Goal: Task Accomplishment & Management: Use online tool/utility

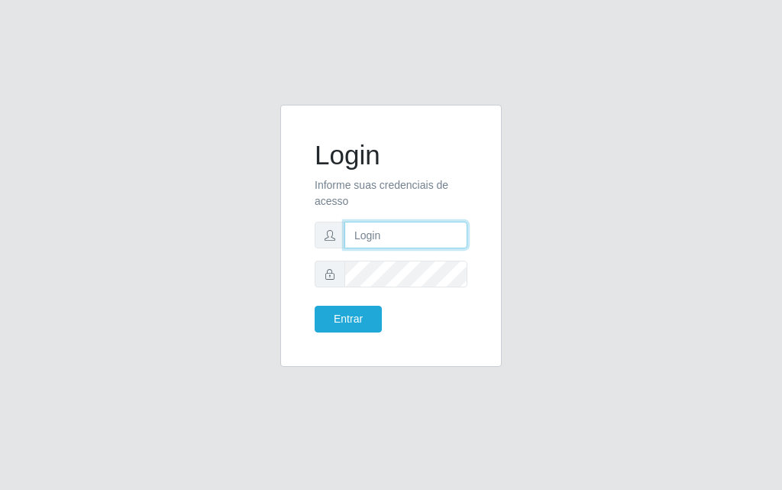
click at [407, 240] on input "text" at bounding box center [406, 235] width 123 height 27
type input "[PERSON_NAME]"
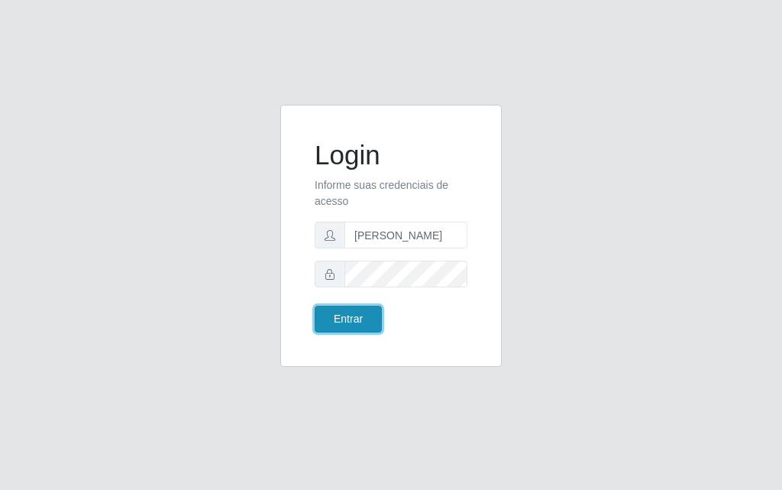
click at [342, 319] on button "Entrar" at bounding box center [348, 319] width 67 height 27
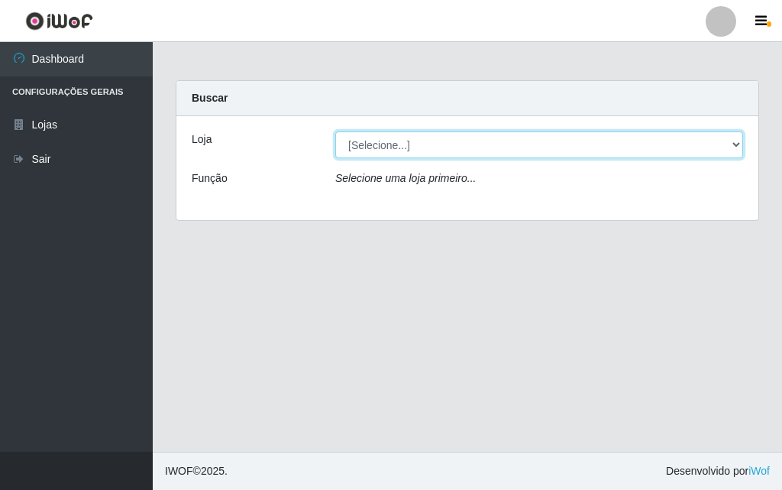
click at [740, 141] on select "[Selecione...] Divino Fogão - [GEOGRAPHIC_DATA]" at bounding box center [539, 144] width 408 height 27
select select "499"
click at [335, 131] on select "[Selecione...] Divino Fogão - [GEOGRAPHIC_DATA]" at bounding box center [539, 144] width 408 height 27
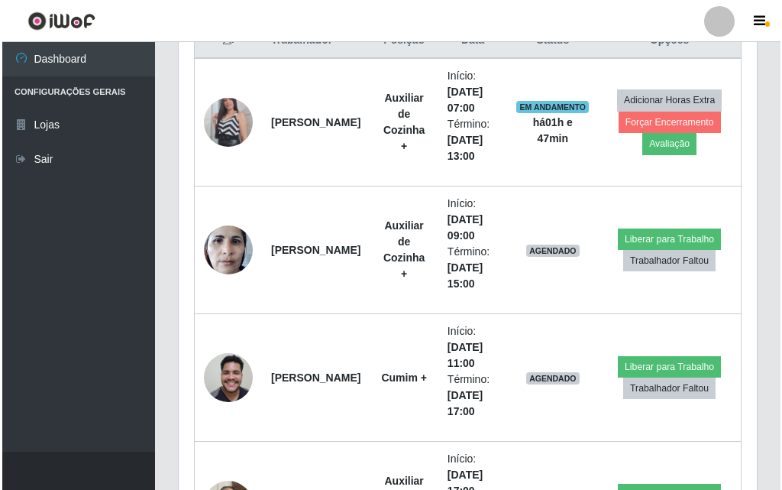
scroll to position [535, 0]
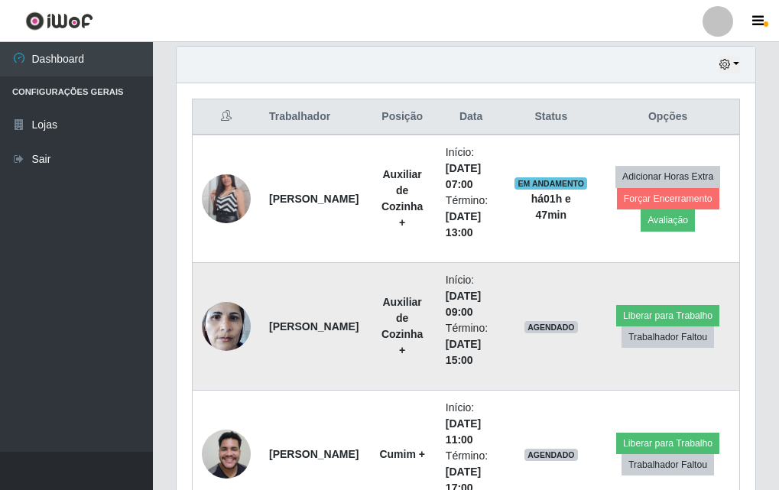
click at [242, 316] on img at bounding box center [226, 325] width 49 height 65
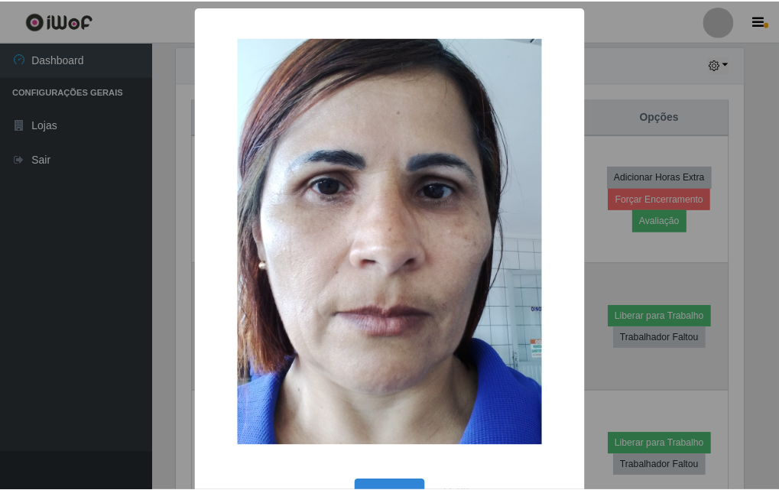
scroll to position [317, 571]
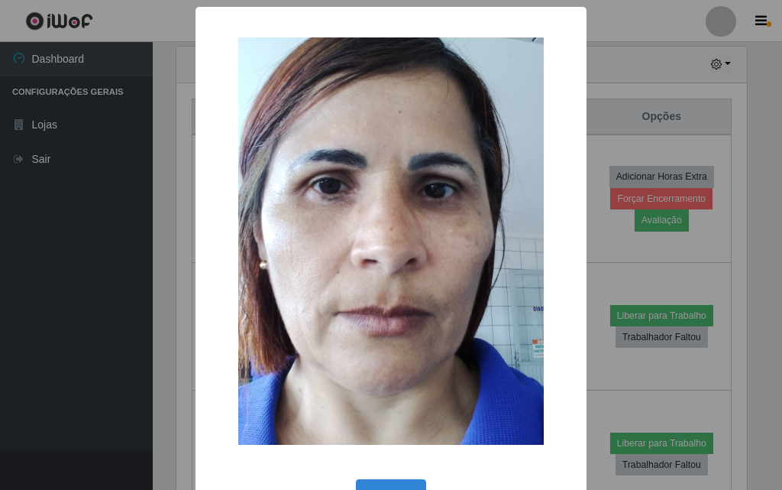
click at [115, 311] on div "× OK Cancel" at bounding box center [391, 245] width 782 height 490
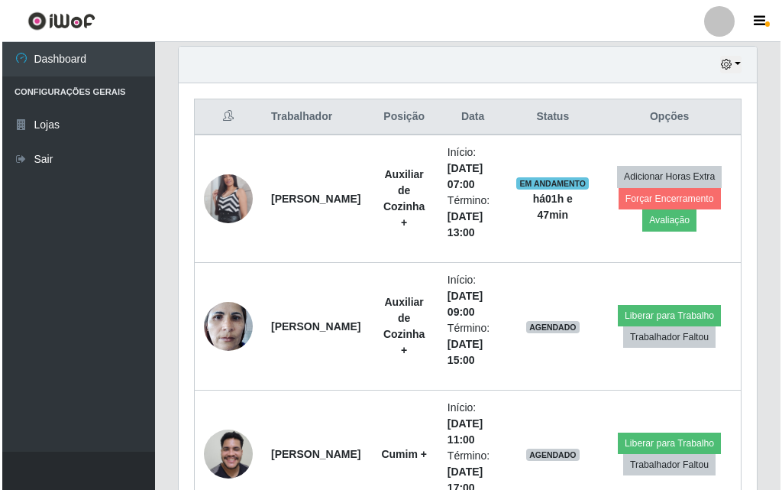
scroll to position [317, 578]
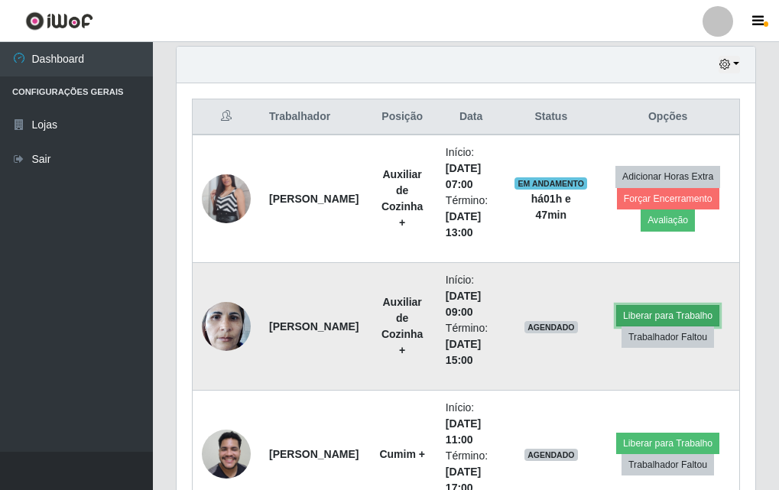
click at [632, 310] on button "Liberar para Trabalho" at bounding box center [667, 315] width 103 height 21
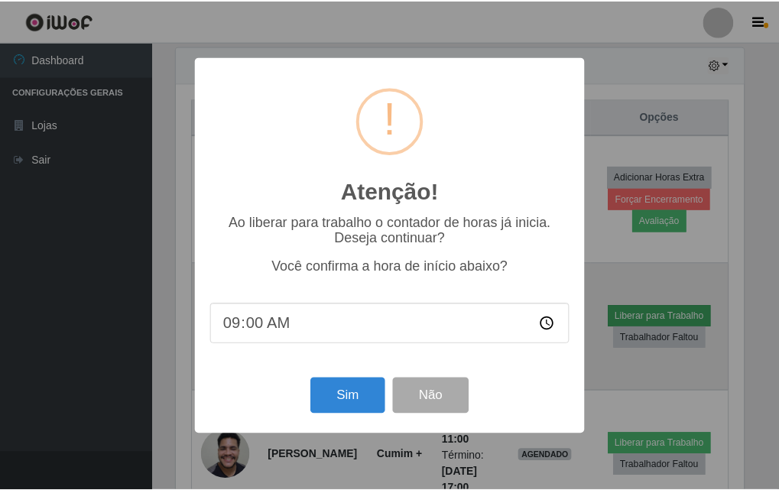
scroll to position [317, 571]
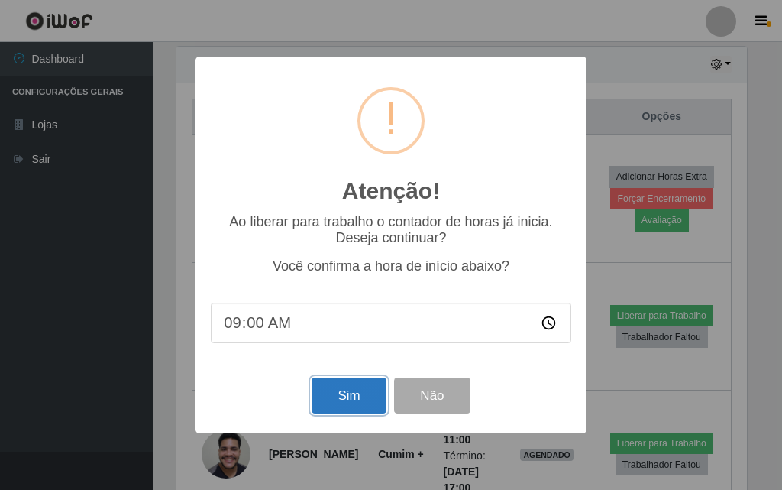
click at [371, 390] on button "Sim" at bounding box center [349, 395] width 74 height 36
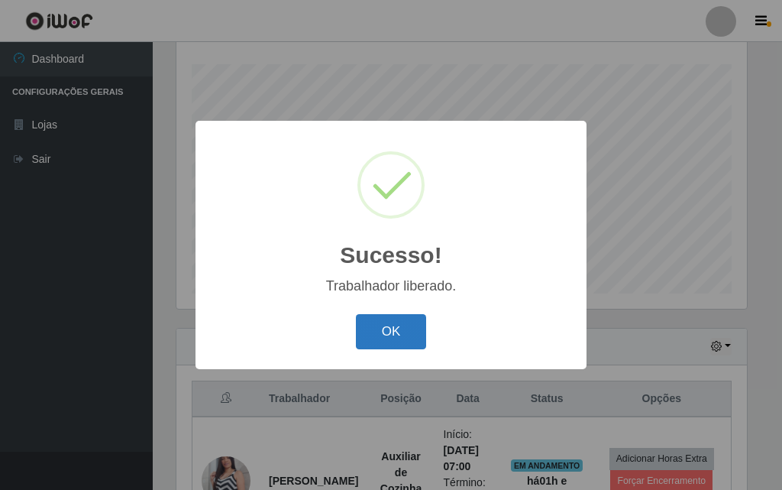
click at [406, 322] on button "OK" at bounding box center [391, 332] width 71 height 36
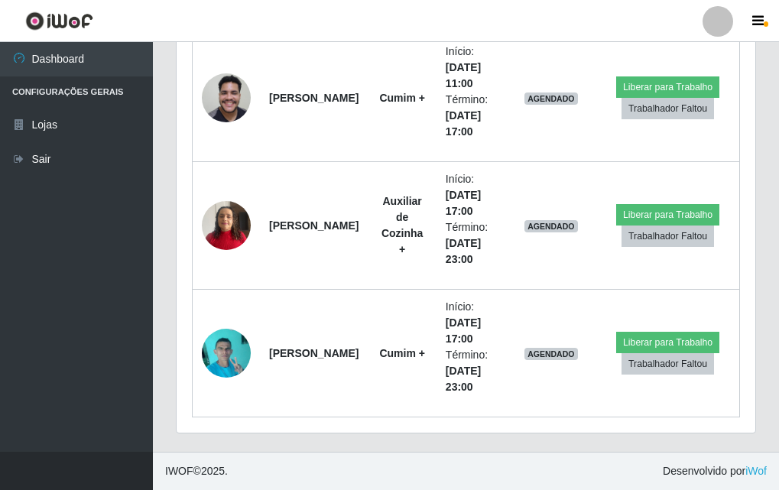
scroll to position [738, 0]
